Goal: Task Accomplishment & Management: Manage account settings

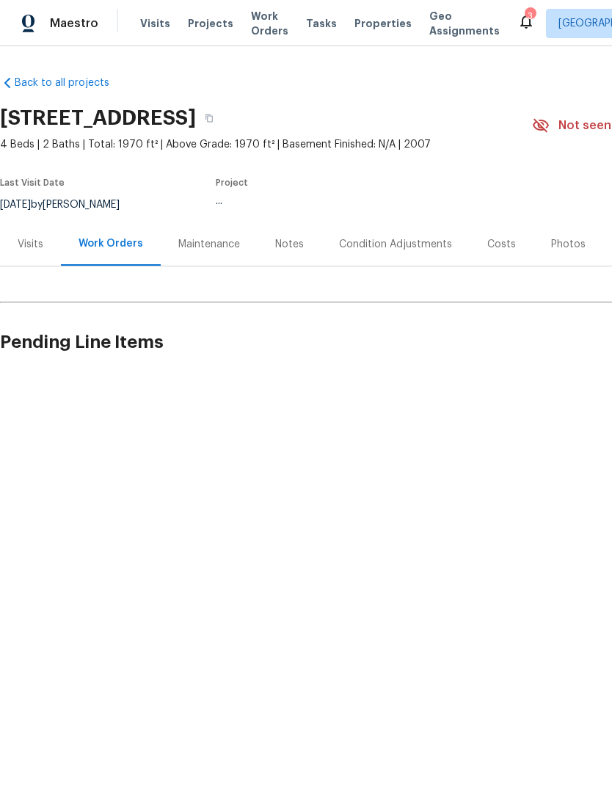
click at [25, 259] on div "Visits" at bounding box center [30, 243] width 61 height 43
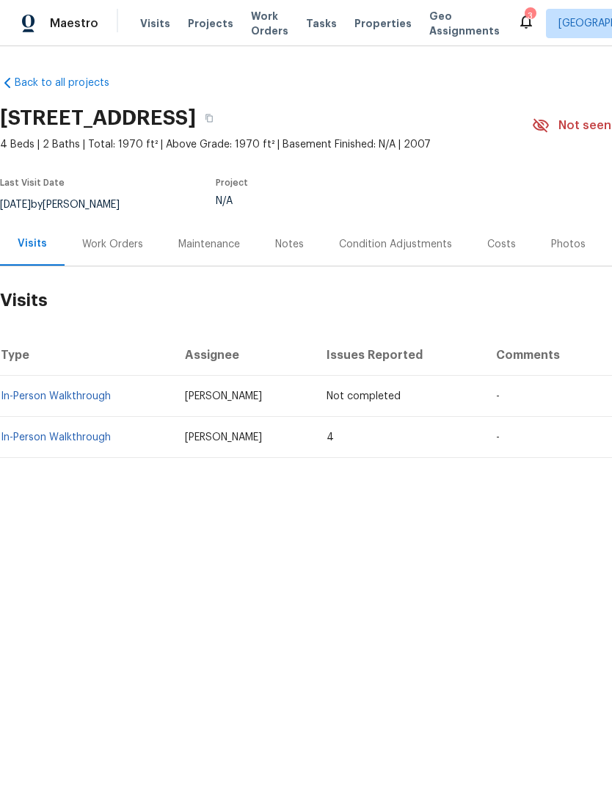
click at [35, 441] on link "In-Person Walkthrough" at bounding box center [56, 437] width 110 height 10
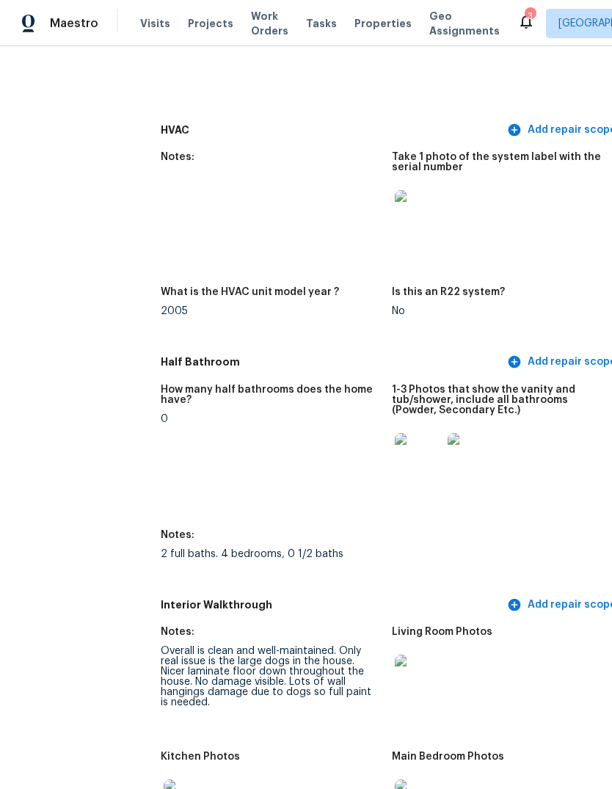
scroll to position [1331, 19]
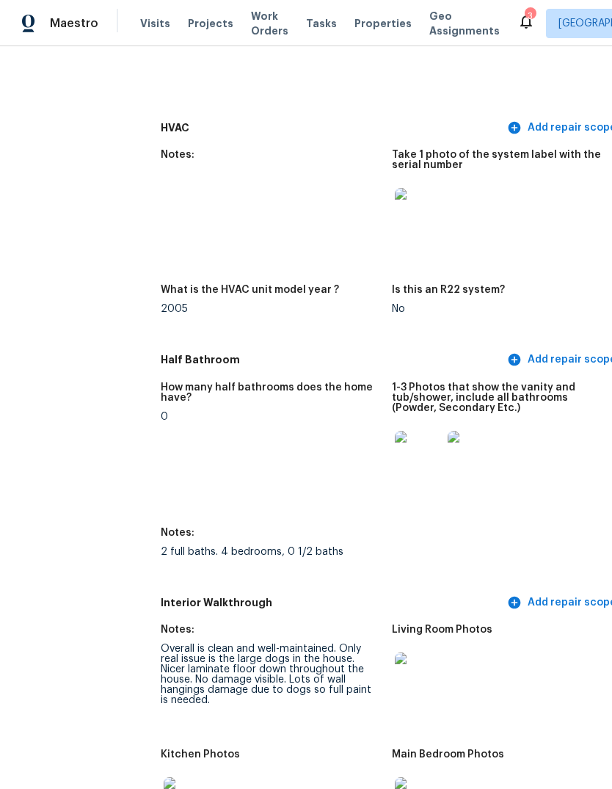
click at [418, 652] on img at bounding box center [418, 675] width 47 height 47
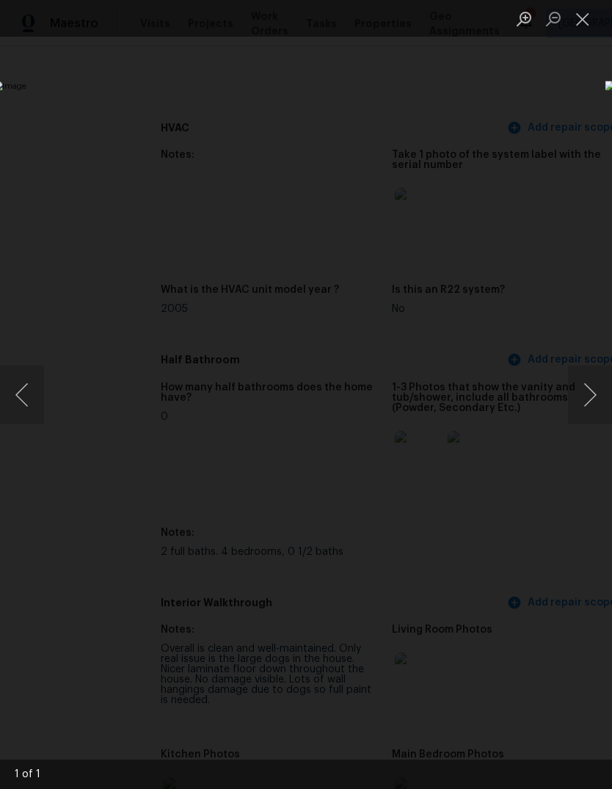
click at [583, 409] on button "Next image" at bounding box center [590, 394] width 44 height 59
click at [586, 21] on button "Close lightbox" at bounding box center [582, 19] width 29 height 26
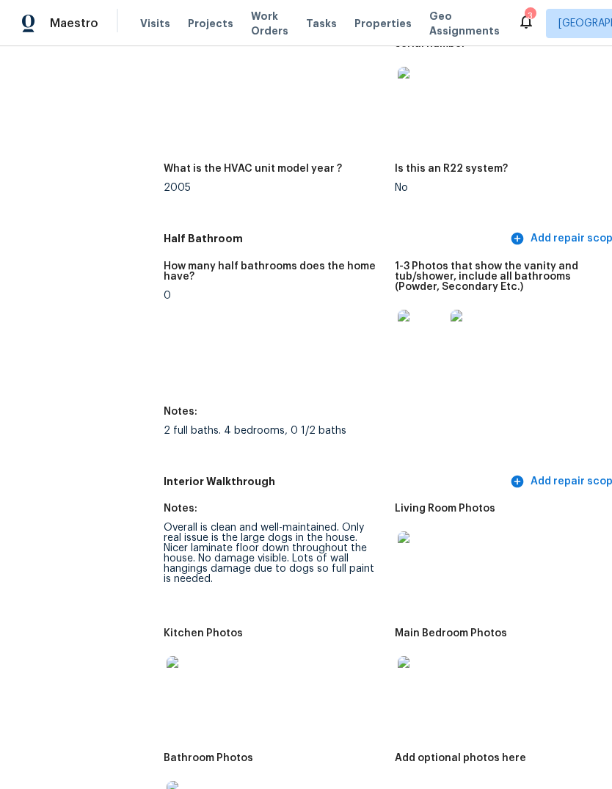
scroll to position [1457, 16]
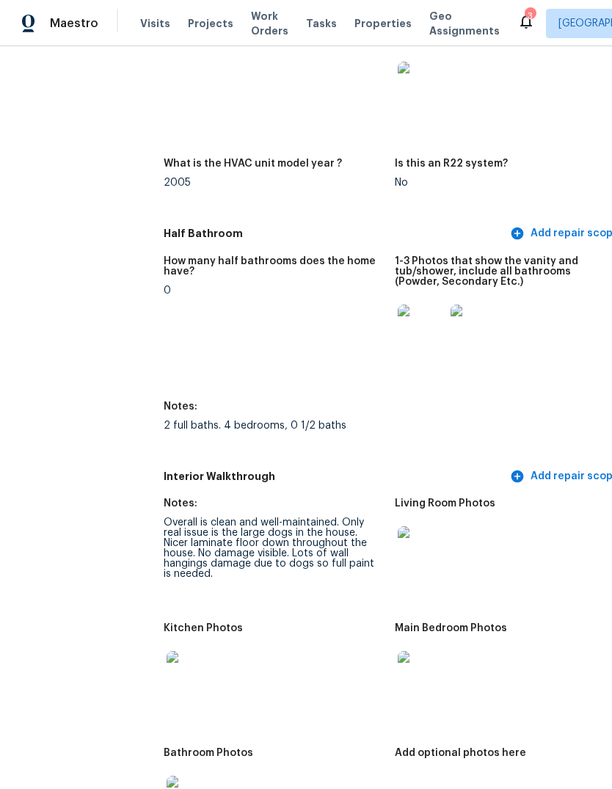
click at [187, 651] on img at bounding box center [190, 674] width 47 height 47
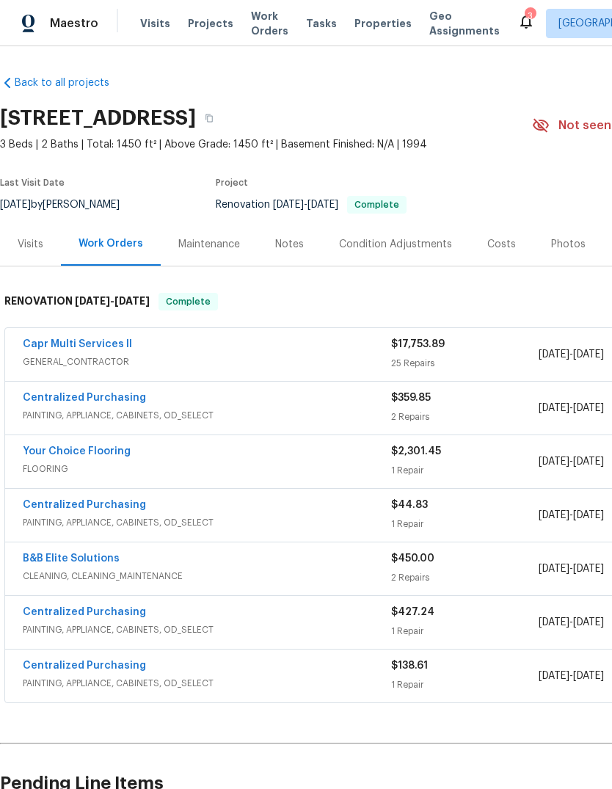
click at [55, 347] on link "Capr Multi Services ll" at bounding box center [77, 344] width 109 height 10
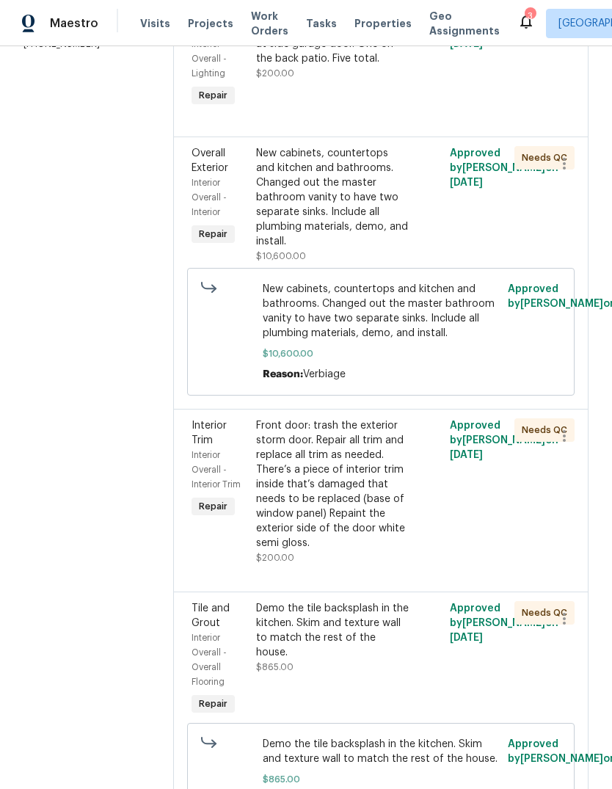
scroll to position [302, 0]
